Goal: Transaction & Acquisition: Purchase product/service

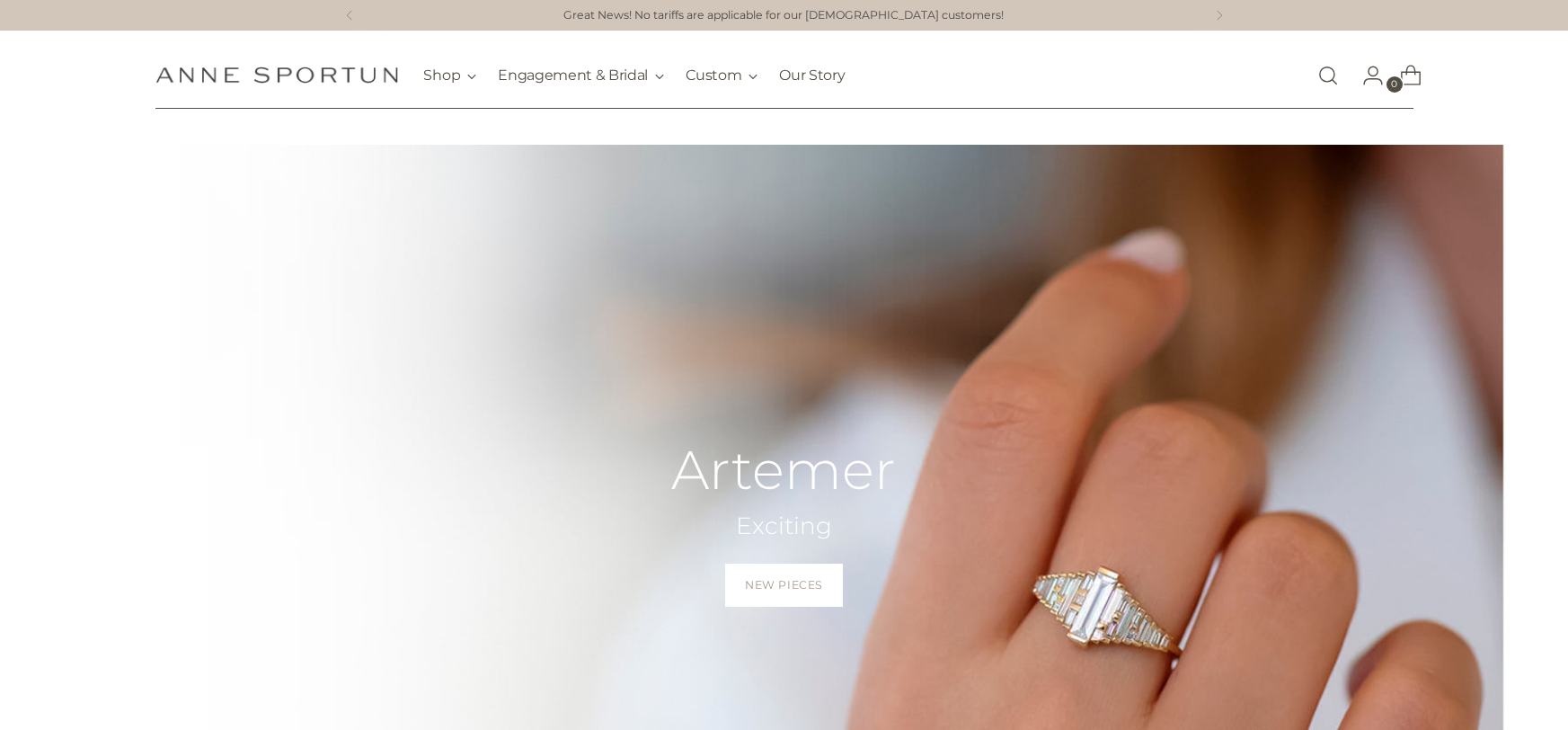
click at [1325, 75] on link "Open search modal" at bounding box center [1328, 76] width 36 height 36
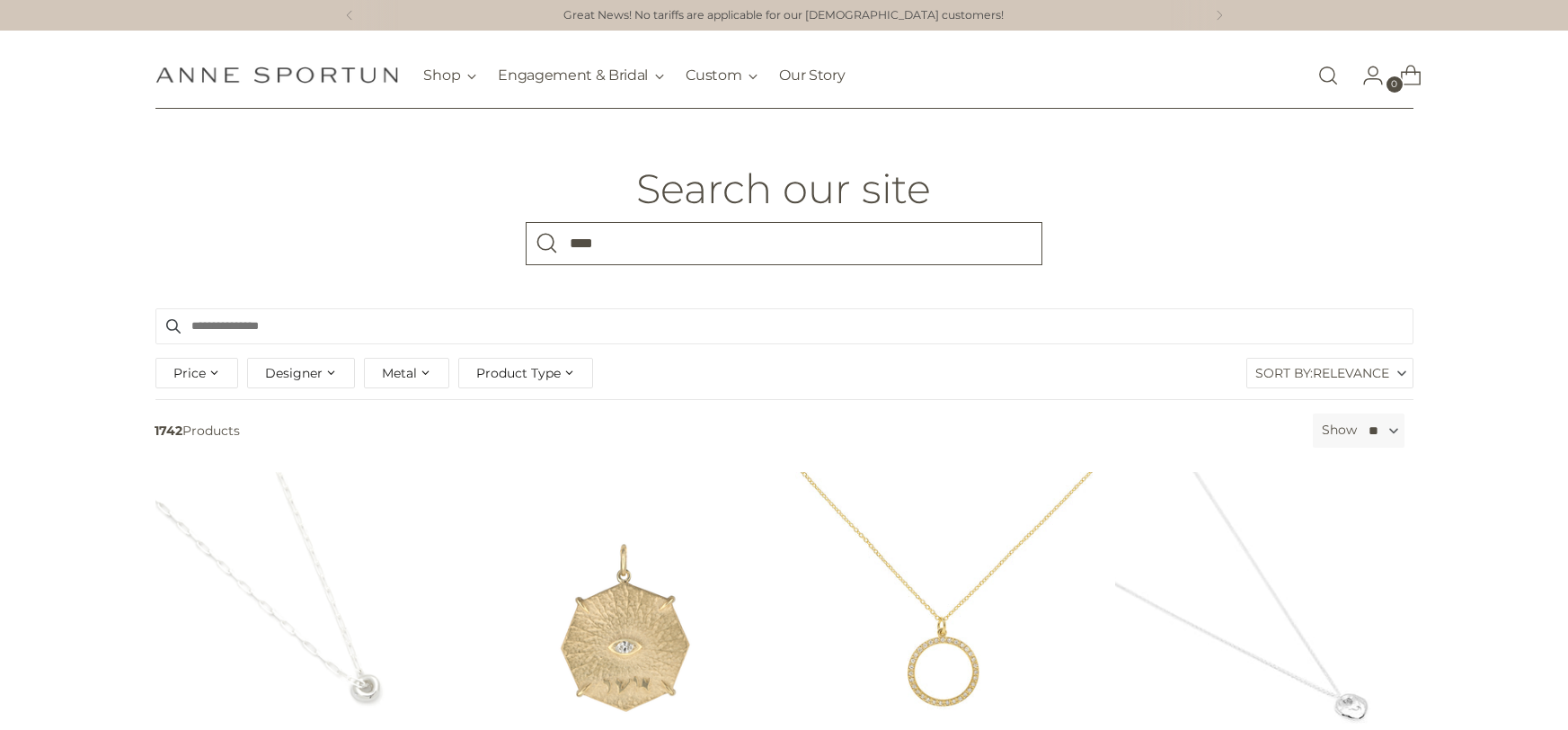
type input "****"
click at [525, 222] on button "Search" at bounding box center [547, 243] width 43 height 43
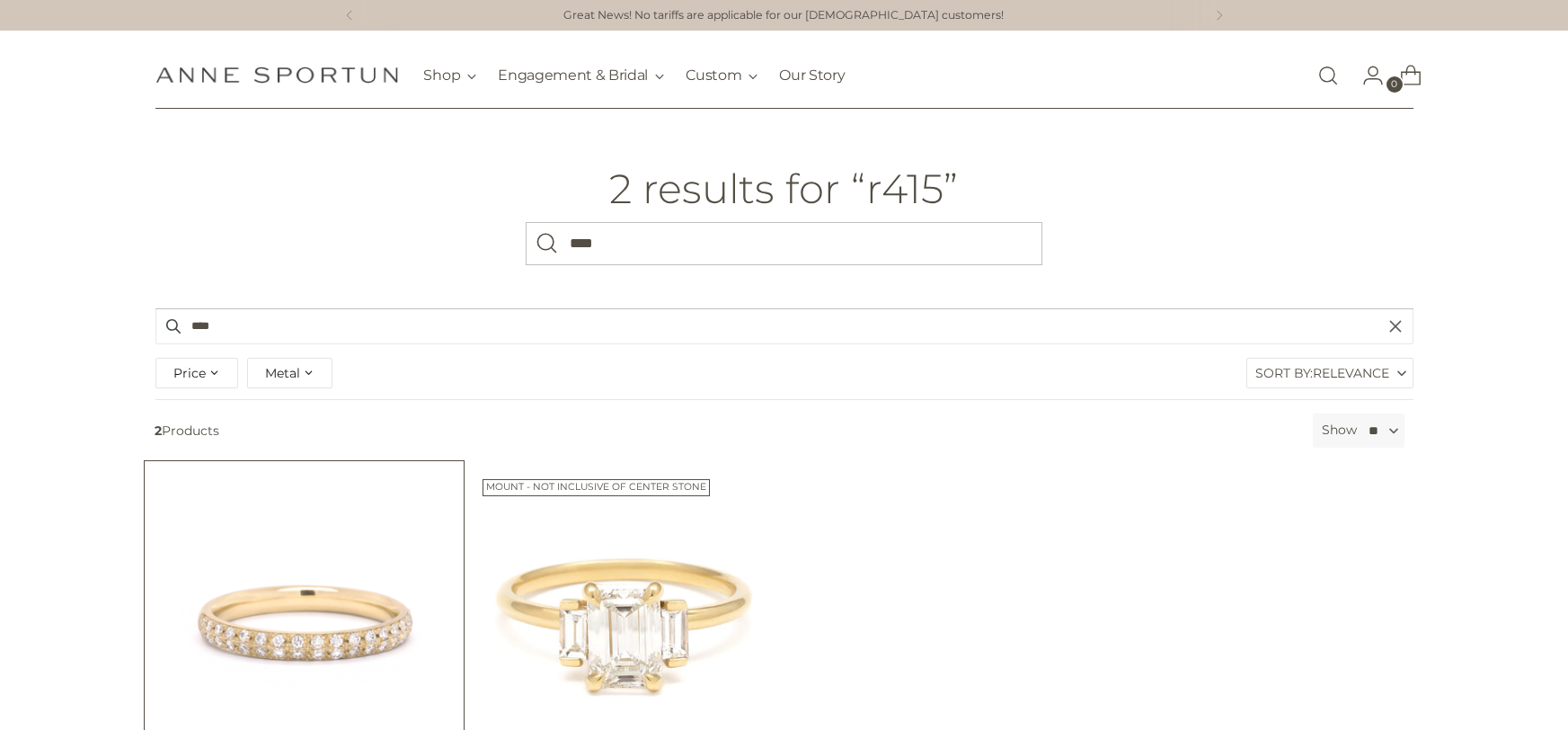
click at [0, 0] on img "Two Row Pave Band" at bounding box center [0, 0] width 0 height 0
